Goal: Find specific page/section: Find specific page/section

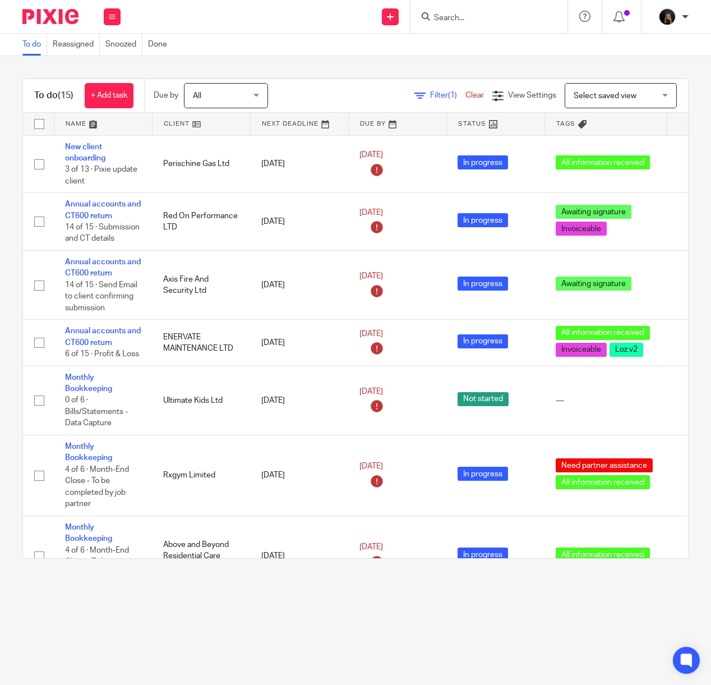
click at [68, 18] on img at bounding box center [50, 16] width 56 height 15
click at [64, 18] on img at bounding box center [50, 16] width 56 height 15
click at [466, 20] on input "Search" at bounding box center [483, 18] width 101 height 10
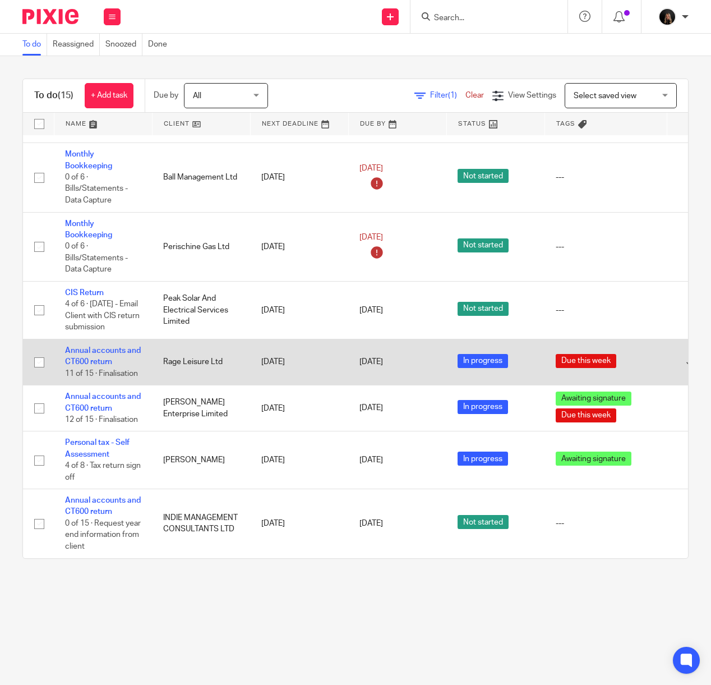
scroll to position [552, 0]
click at [85, 347] on link "Annual accounts and CT600 return" at bounding box center [103, 356] width 76 height 19
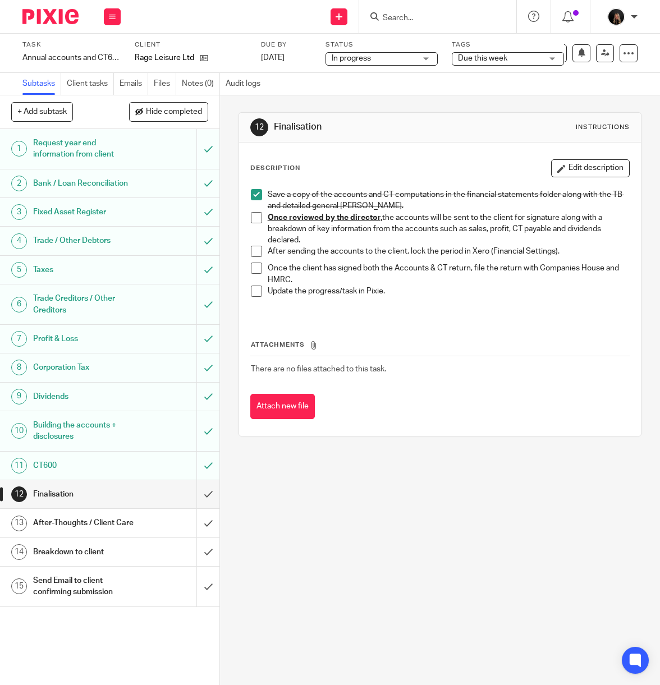
click at [67, 12] on img at bounding box center [50, 16] width 56 height 15
